Goal: Manage account settings

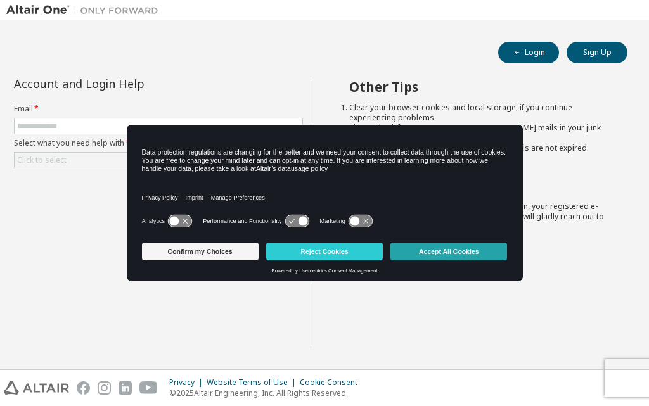
click at [418, 252] on button "Accept All Cookies" at bounding box center [448, 252] width 117 height 18
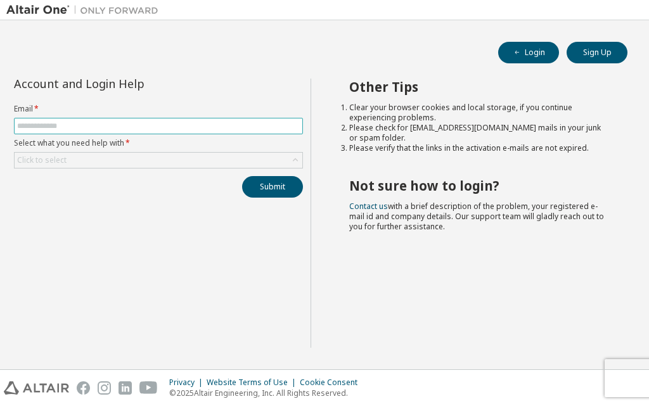
click at [88, 123] on input "text" at bounding box center [158, 126] width 283 height 10
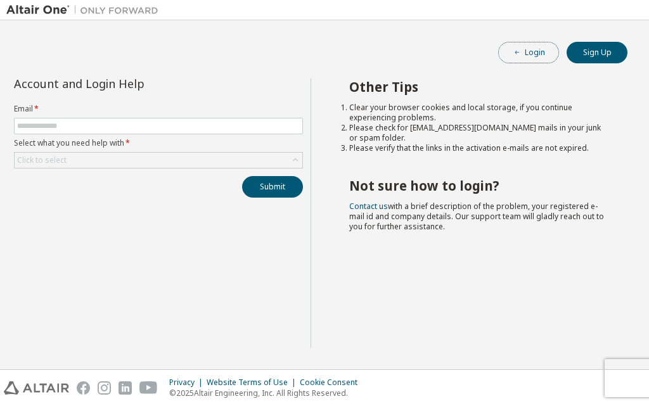
click at [524, 56] on button "Login" at bounding box center [528, 53] width 61 height 22
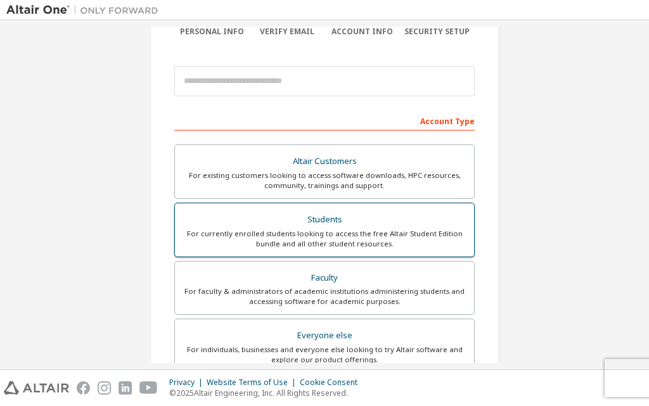
scroll to position [127, 0]
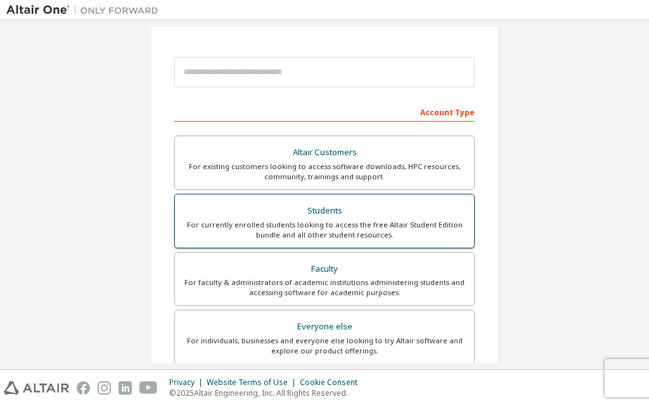
click at [340, 224] on div "For currently enrolled students looking to access the free Altair Student Editi…" at bounding box center [324, 230] width 284 height 20
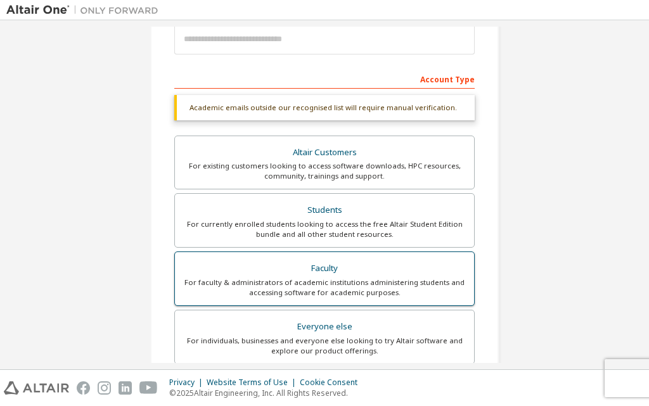
scroll to position [190, 0]
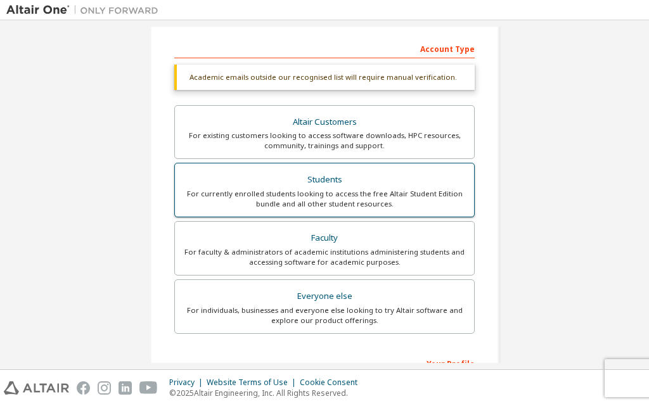
click at [349, 187] on div "Students" at bounding box center [324, 180] width 284 height 18
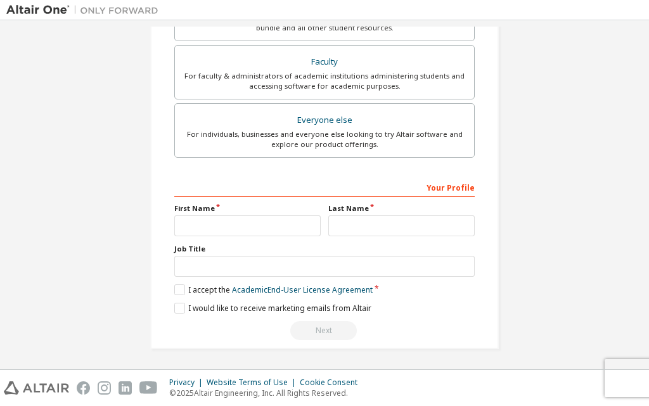
scroll to position [367, 0]
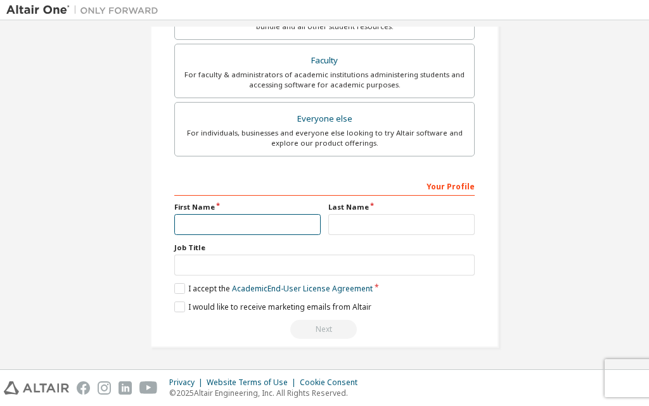
click at [245, 224] on input "text" at bounding box center [247, 224] width 146 height 21
type input "******"
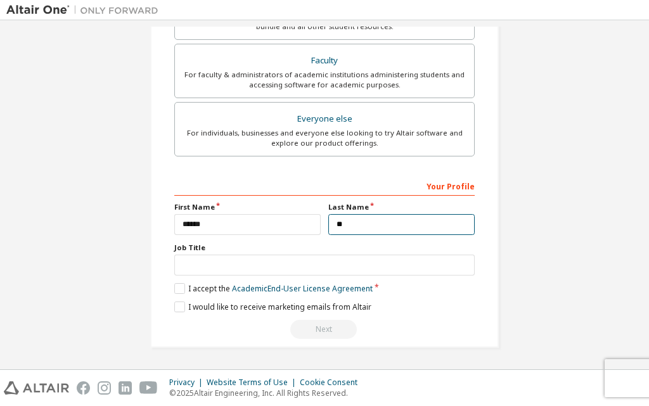
type input "**"
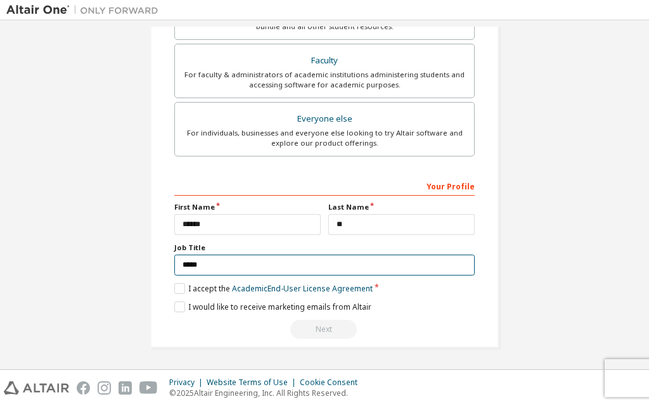
type input "*****"
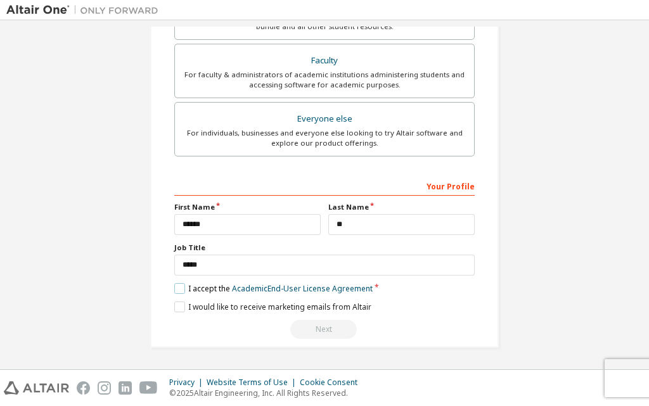
click at [181, 293] on label "I accept the Academic End-User License Agreement" at bounding box center [273, 288] width 198 height 11
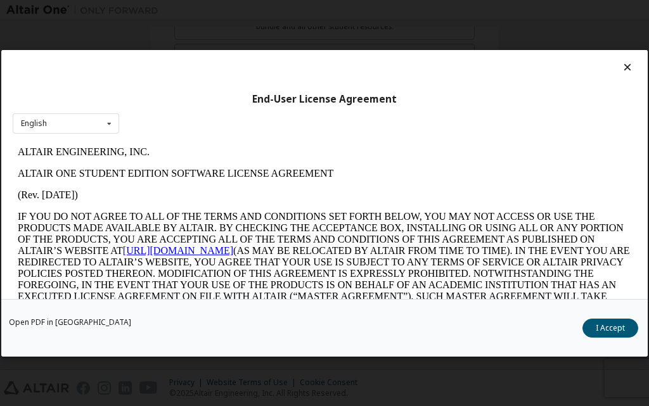
scroll to position [0, 0]
click at [84, 119] on div "English English" at bounding box center [66, 123] width 106 height 21
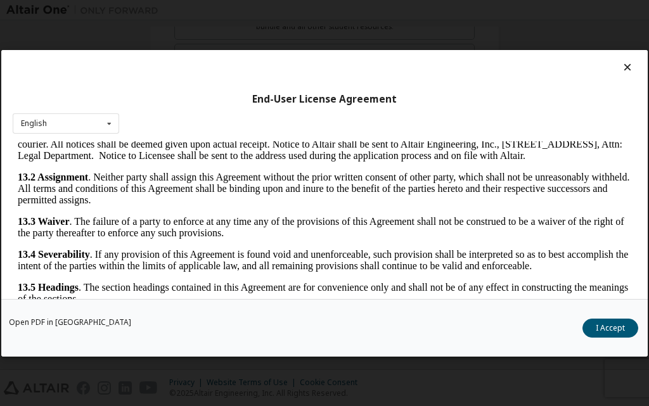
scroll to position [2194, 0]
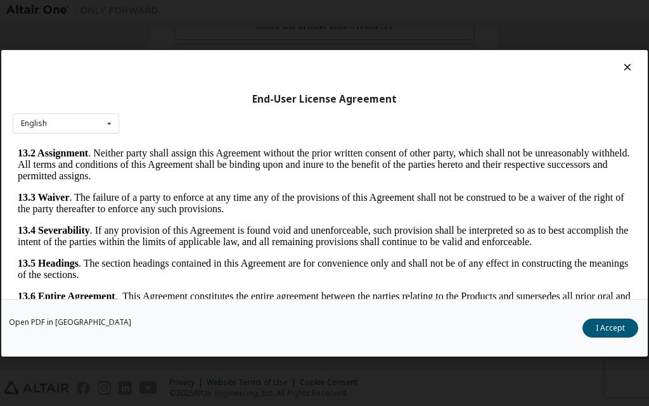
click at [602, 330] on button "I Accept" at bounding box center [610, 327] width 56 height 19
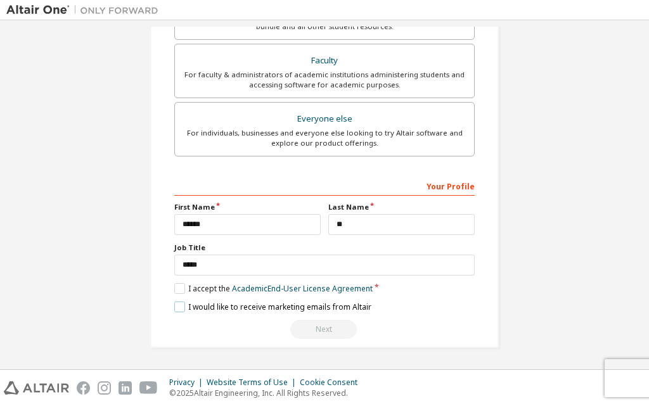
click at [176, 303] on label "I would like to receive marketing emails from Altair" at bounding box center [272, 307] width 197 height 11
click at [181, 304] on label "I would like to receive marketing emails from Altair" at bounding box center [272, 307] width 197 height 11
click at [345, 227] on input "**" at bounding box center [401, 224] width 146 height 21
type input "**"
click at [458, 339] on div "Next" at bounding box center [324, 329] width 300 height 19
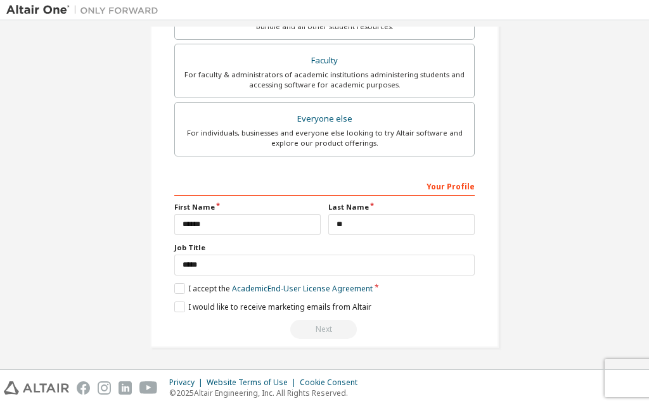
click at [445, 187] on div "Your Profile" at bounding box center [324, 186] width 300 height 20
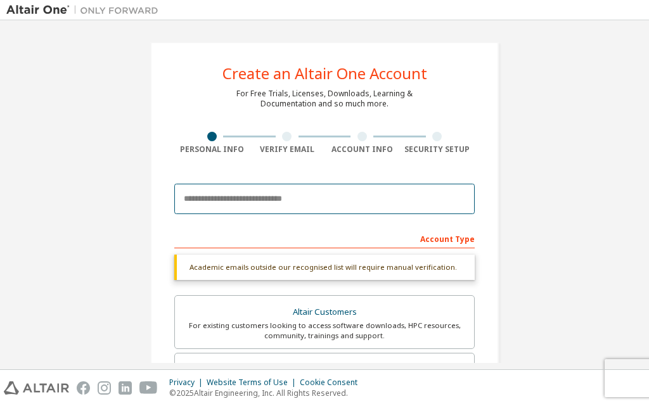
click at [237, 202] on input "email" at bounding box center [324, 199] width 300 height 30
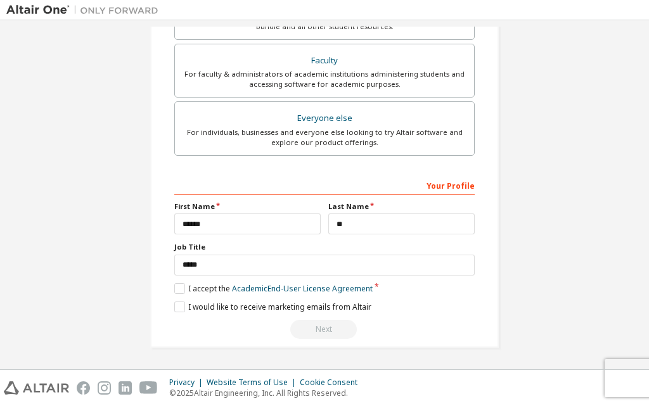
scroll to position [122, 0]
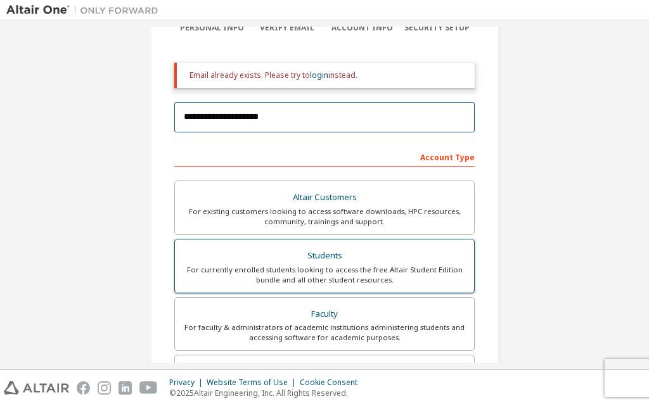
type input "**********"
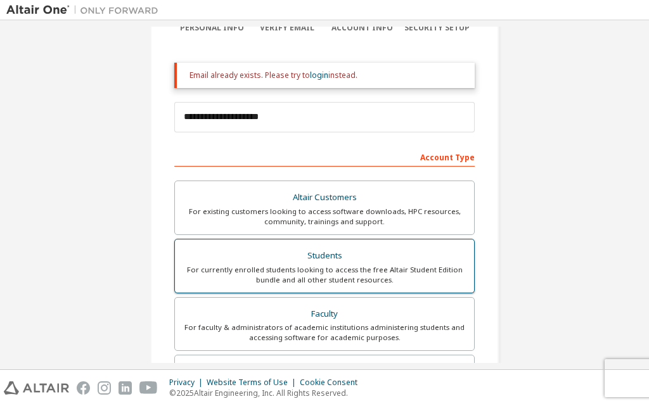
click at [319, 265] on div "For currently enrolled students looking to access the free Altair Student Editi…" at bounding box center [324, 275] width 284 height 20
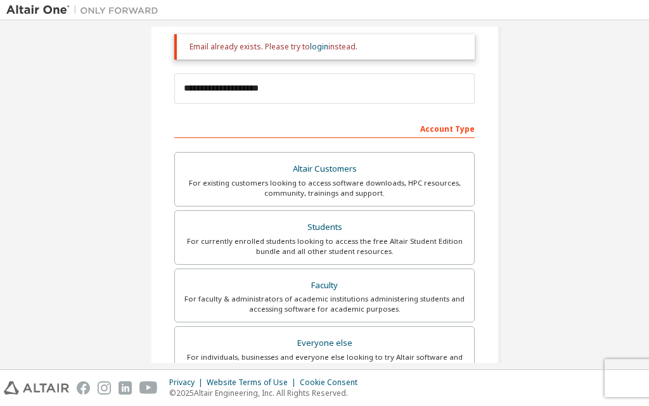
scroll to position [0, 0]
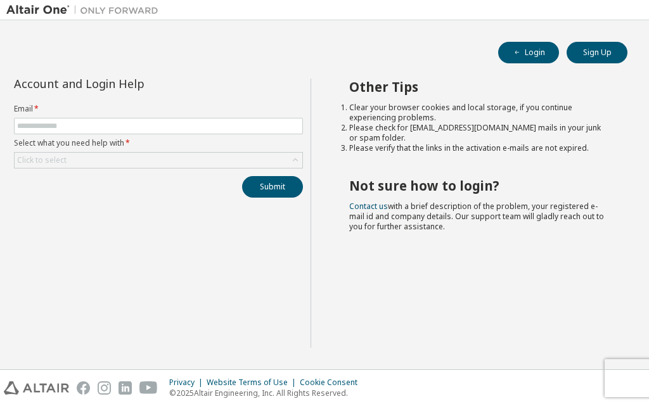
click at [92, 117] on form "Email * Select what you need help with * Click to select" at bounding box center [158, 136] width 289 height 65
click at [96, 125] on input "text" at bounding box center [158, 126] width 283 height 10
type input "**********"
click at [242, 176] on button "Submit" at bounding box center [272, 187] width 61 height 22
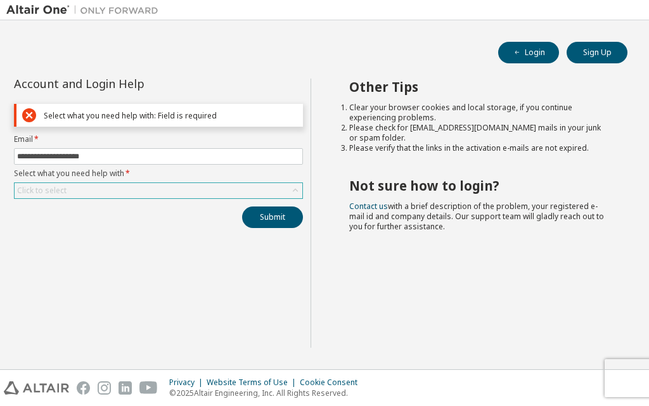
click at [112, 188] on div "Click to select" at bounding box center [159, 190] width 288 height 15
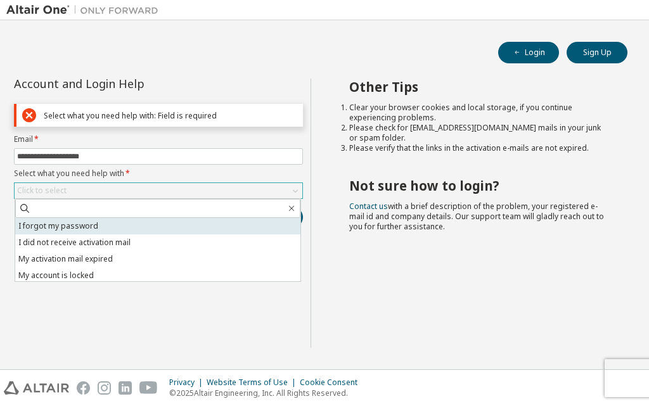
click at [157, 223] on li "I forgot my password" at bounding box center [157, 226] width 285 height 16
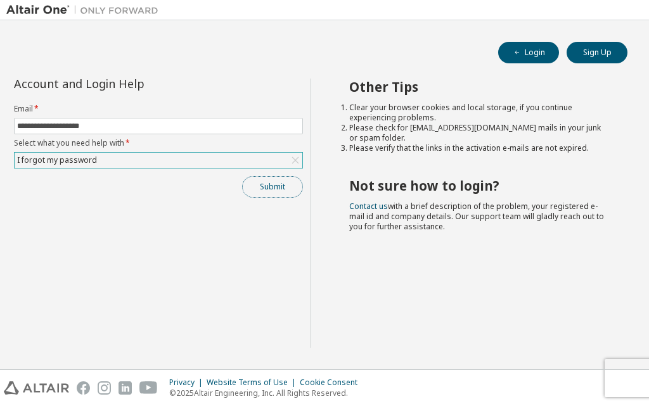
click at [274, 189] on button "Submit" at bounding box center [272, 187] width 61 height 22
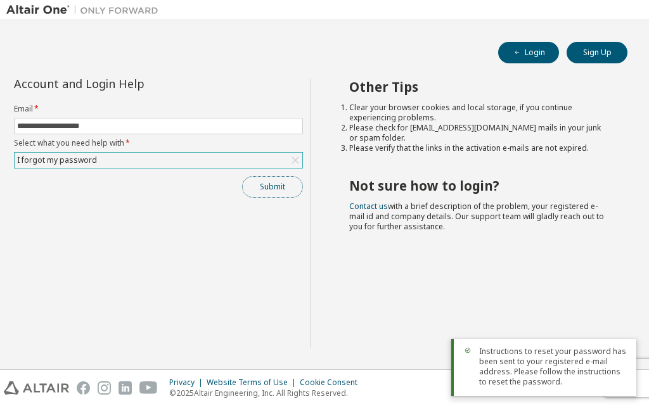
click at [257, 182] on button "Submit" at bounding box center [272, 187] width 61 height 22
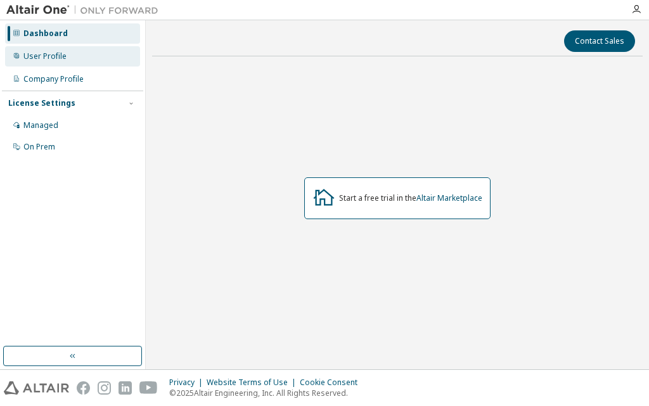
click at [58, 60] on div "User Profile" at bounding box center [44, 56] width 43 height 10
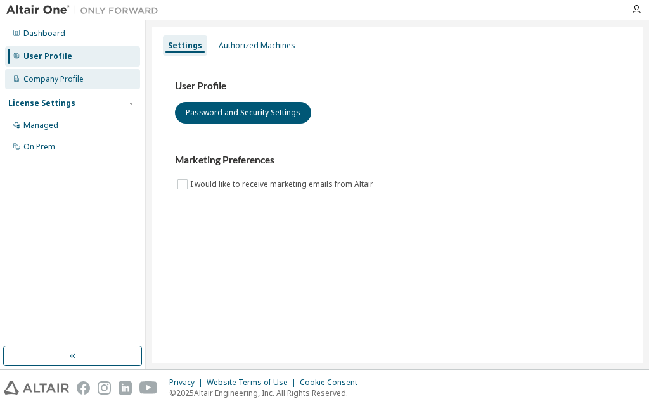
click at [58, 87] on div "Company Profile" at bounding box center [72, 79] width 135 height 20
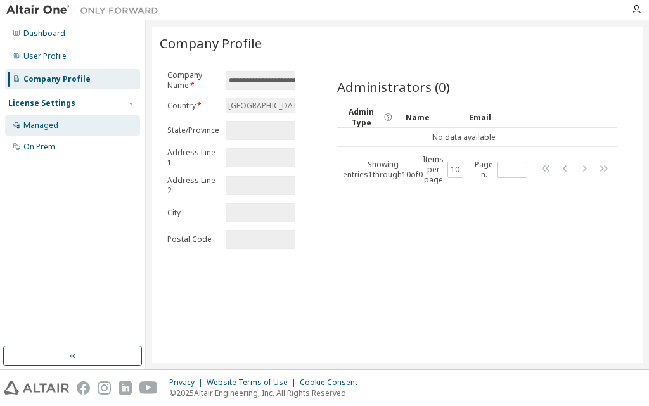
click at [56, 129] on div "Managed" at bounding box center [40, 125] width 35 height 10
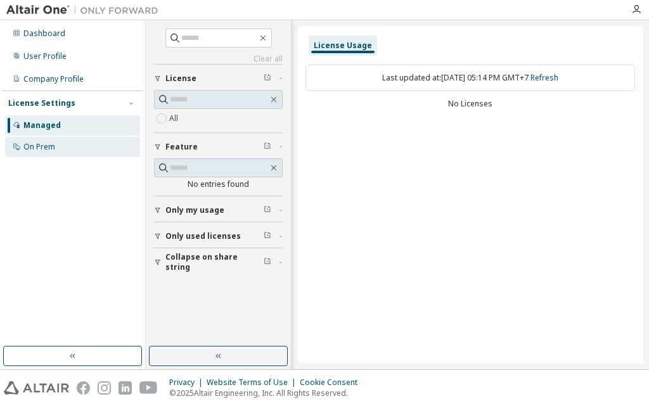
click at [53, 146] on div "On Prem" at bounding box center [39, 147] width 32 height 10
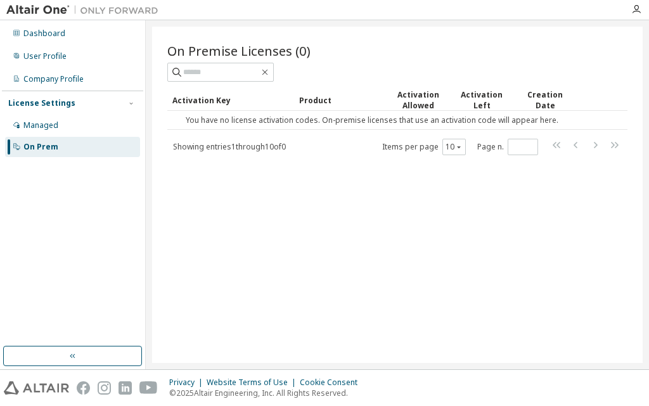
click at [29, 9] on img at bounding box center [85, 10] width 158 height 13
click at [44, 10] on img at bounding box center [85, 10] width 158 height 13
click at [636, 11] on icon "button" at bounding box center [636, 9] width 10 height 10
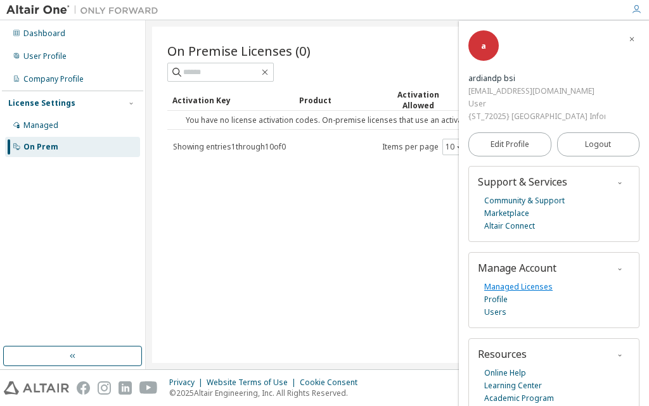
click at [524, 289] on link "Managed Licenses" at bounding box center [518, 287] width 68 height 13
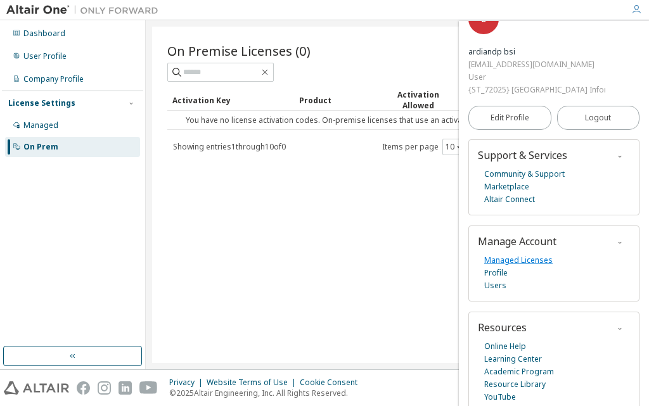
scroll to position [40, 0]
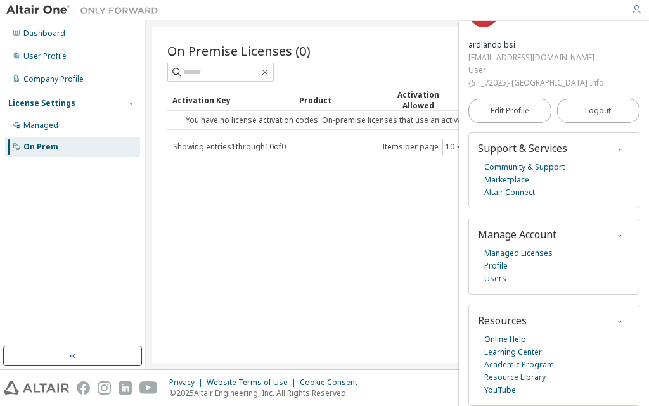
drag, startPoint x: 319, startPoint y: 215, endPoint x: 309, endPoint y: 208, distance: 11.8
click at [317, 215] on div "On Premise Licenses (0) Clear Load Save Save As Field Operator Value Select fil…" at bounding box center [397, 195] width 490 height 336
click at [52, 39] on div "Dashboard" at bounding box center [72, 33] width 135 height 20
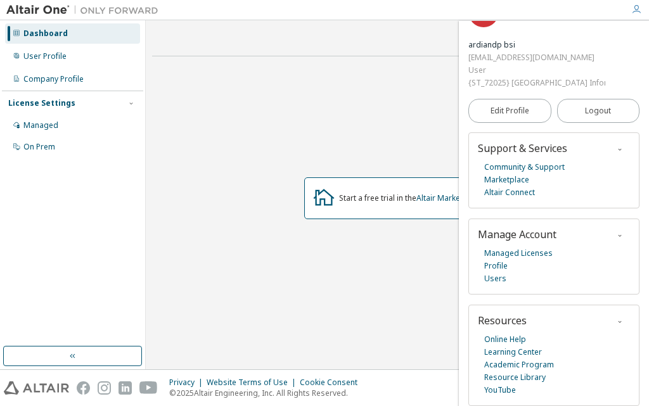
drag, startPoint x: 350, startPoint y: 248, endPoint x: 450, endPoint y: 214, distance: 105.8
click at [350, 248] on div "Start a free trial in the Altair Marketplace" at bounding box center [397, 199] width 490 height 264
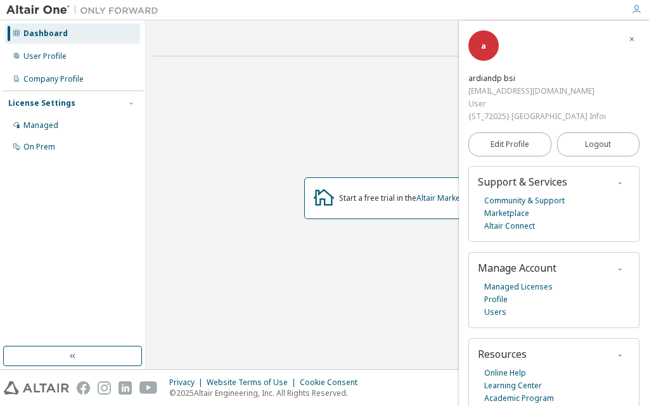
click at [628, 40] on icon "button" at bounding box center [632, 39] width 8 height 8
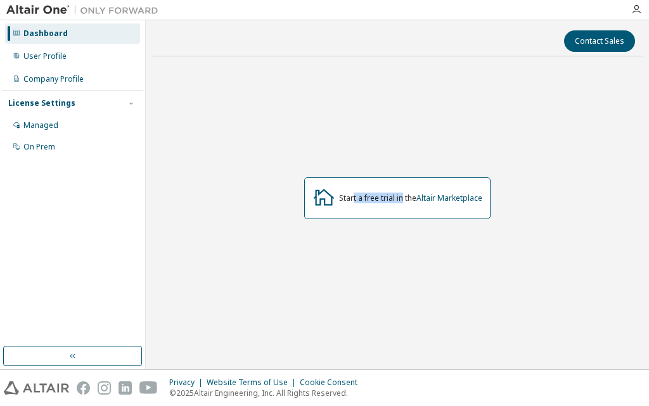
drag, startPoint x: 354, startPoint y: 196, endPoint x: 401, endPoint y: 198, distance: 47.6
click at [401, 198] on div "Start a free trial in the Altair Marketplace" at bounding box center [410, 198] width 143 height 10
click at [634, 14] on icon "button" at bounding box center [636, 9] width 10 height 10
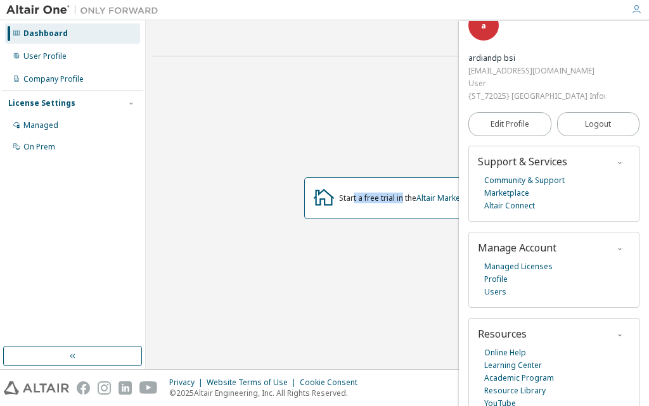
scroll to position [40, 0]
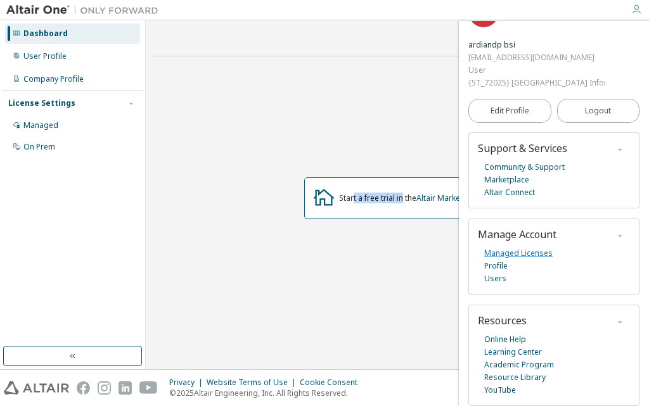
click at [532, 248] on link "Managed Licenses" at bounding box center [518, 253] width 68 height 13
click at [270, 110] on div "Start a free trial in the Altair Marketplace" at bounding box center [397, 199] width 490 height 264
click at [637, 7] on icon "button" at bounding box center [636, 9] width 10 height 10
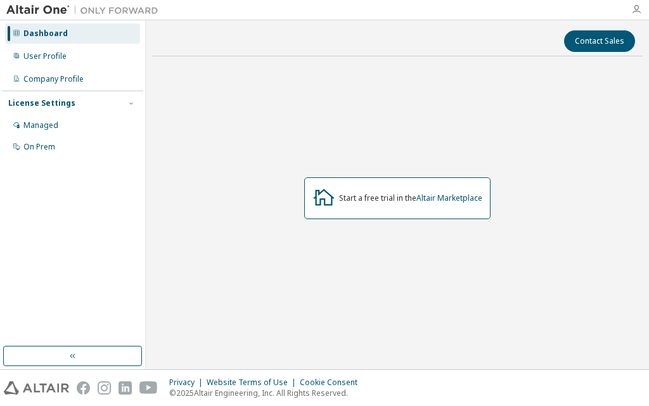
click at [640, 8] on icon "button" at bounding box center [636, 9] width 10 height 10
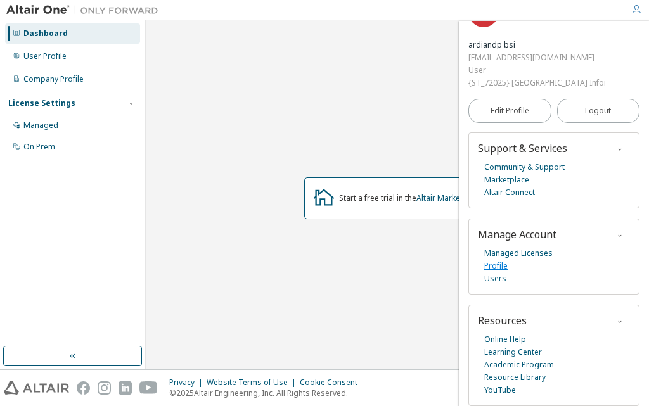
click at [502, 260] on link "Profile" at bounding box center [495, 266] width 23 height 13
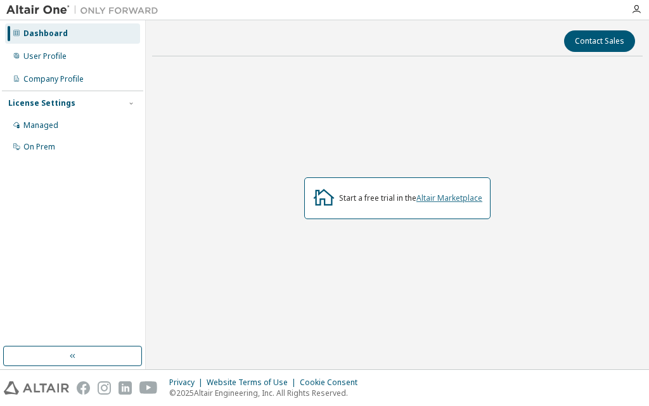
click at [444, 199] on link "Altair Marketplace" at bounding box center [449, 198] width 66 height 11
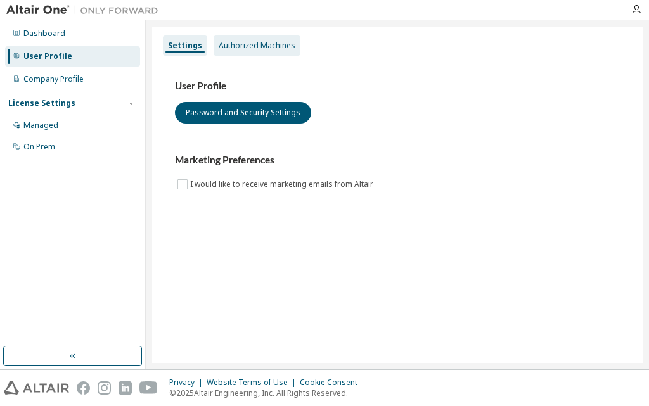
click at [245, 45] on div "Authorized Machines" at bounding box center [257, 46] width 77 height 10
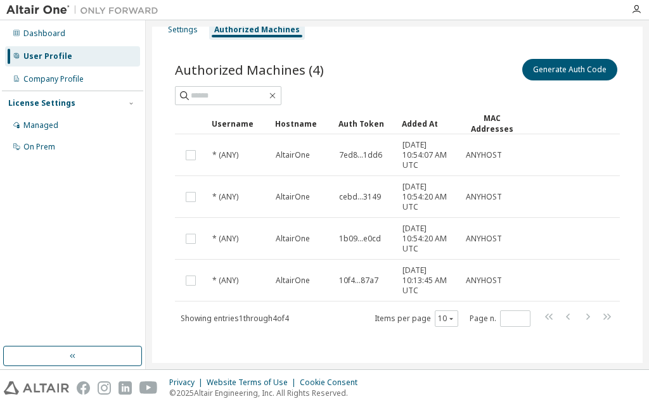
scroll to position [21, 0]
